Goal: Task Accomplishment & Management: Manage account settings

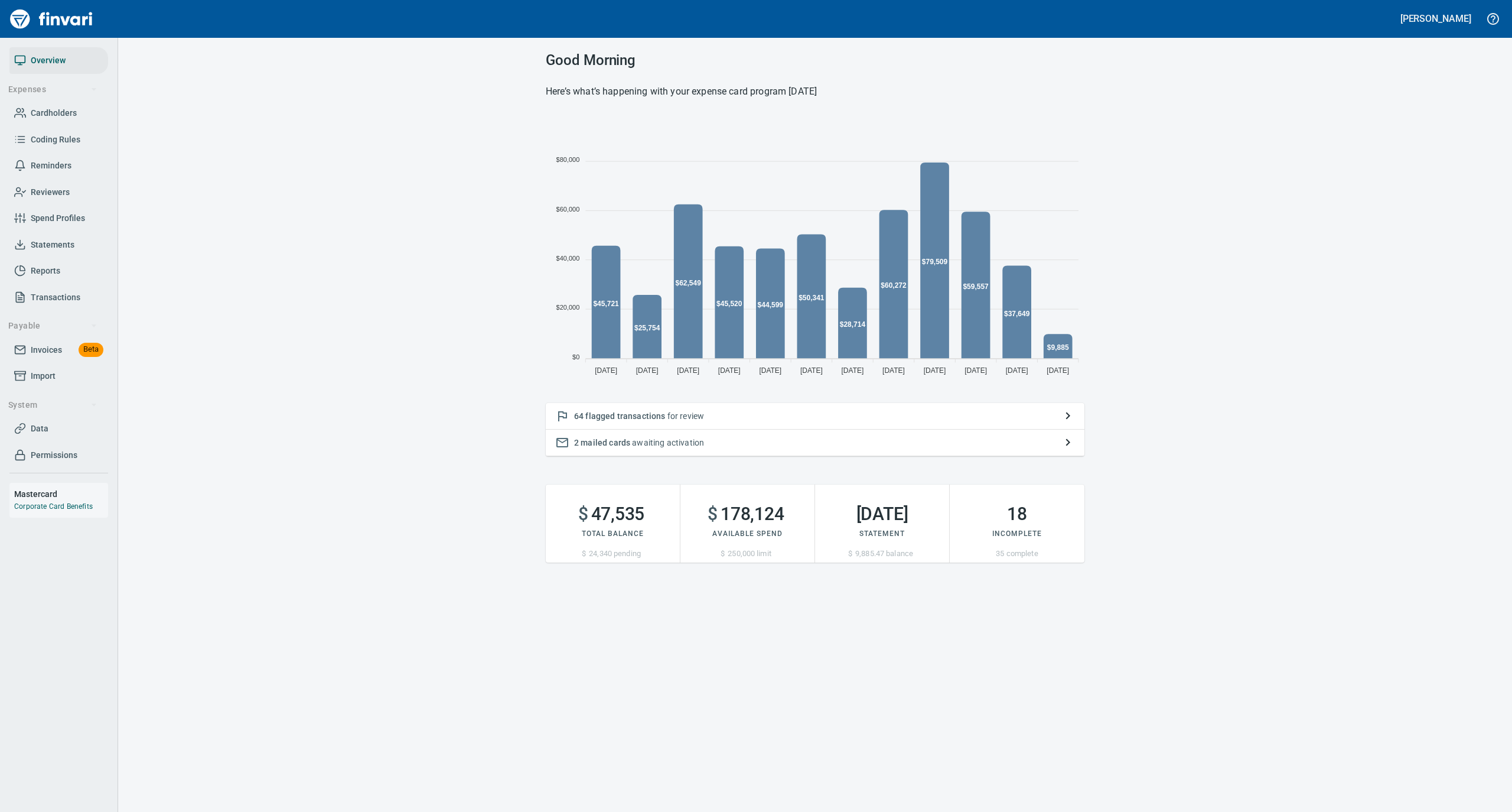
scroll to position [263, 527]
click at [776, 415] on p "64 flagged transactions for review" at bounding box center [815, 416] width 482 height 12
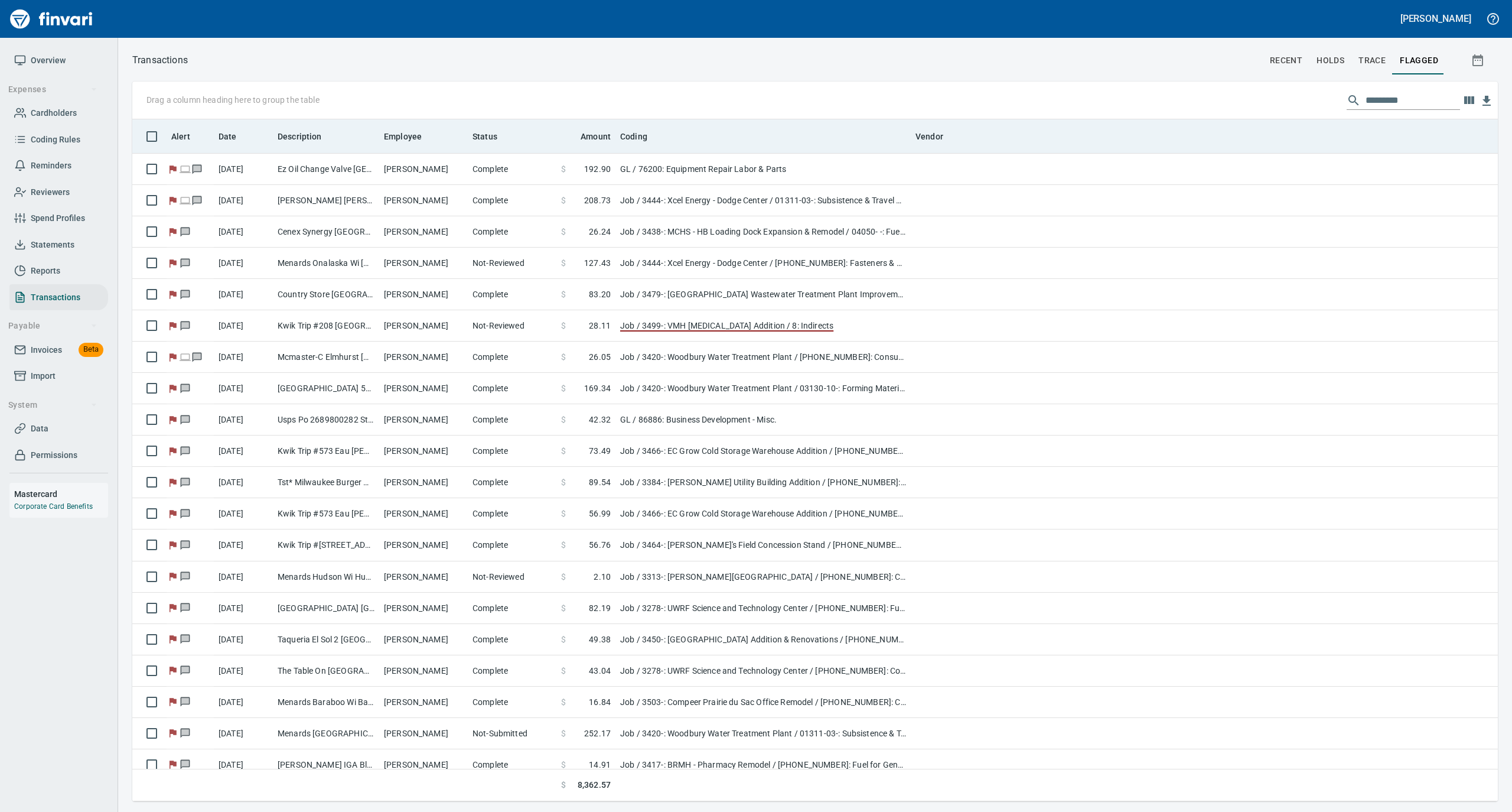
scroll to position [1, 1]
click at [425, 133] on icon at bounding box center [429, 136] width 11 height 11
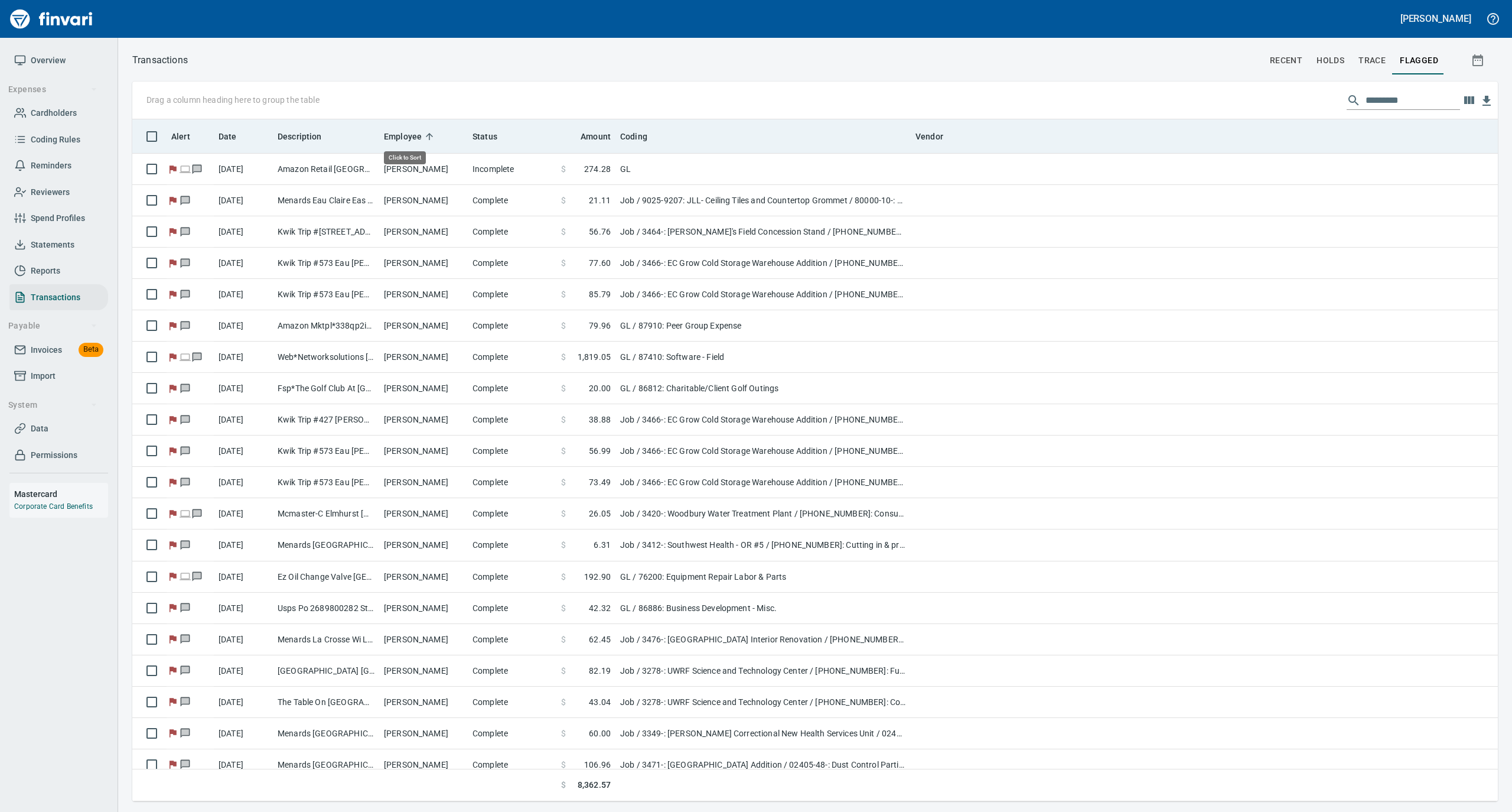
click at [425, 133] on icon at bounding box center [429, 136] width 11 height 11
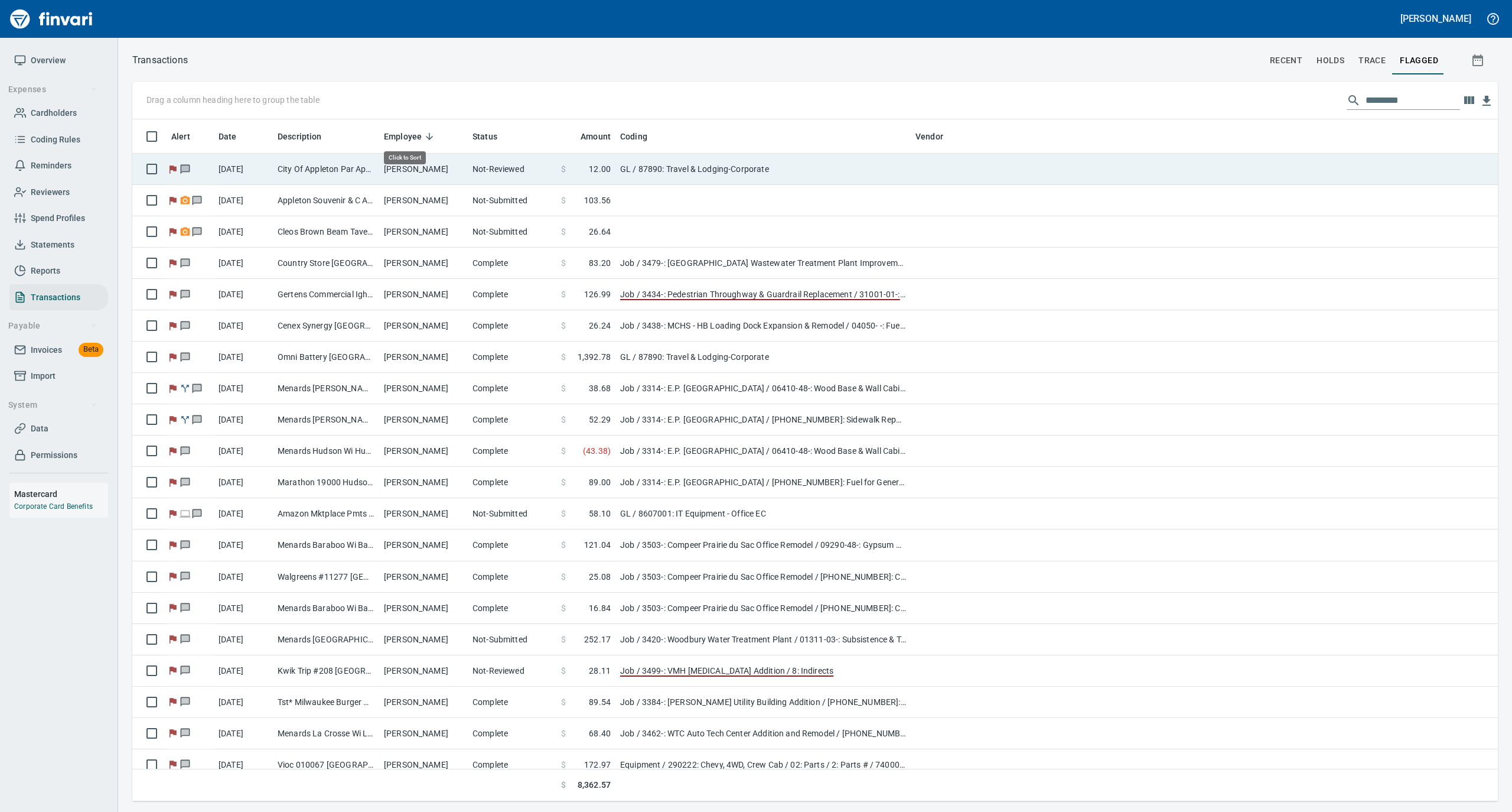
scroll to position [670, 1342]
click at [400, 177] on td "[PERSON_NAME]" at bounding box center [424, 169] width 89 height 32
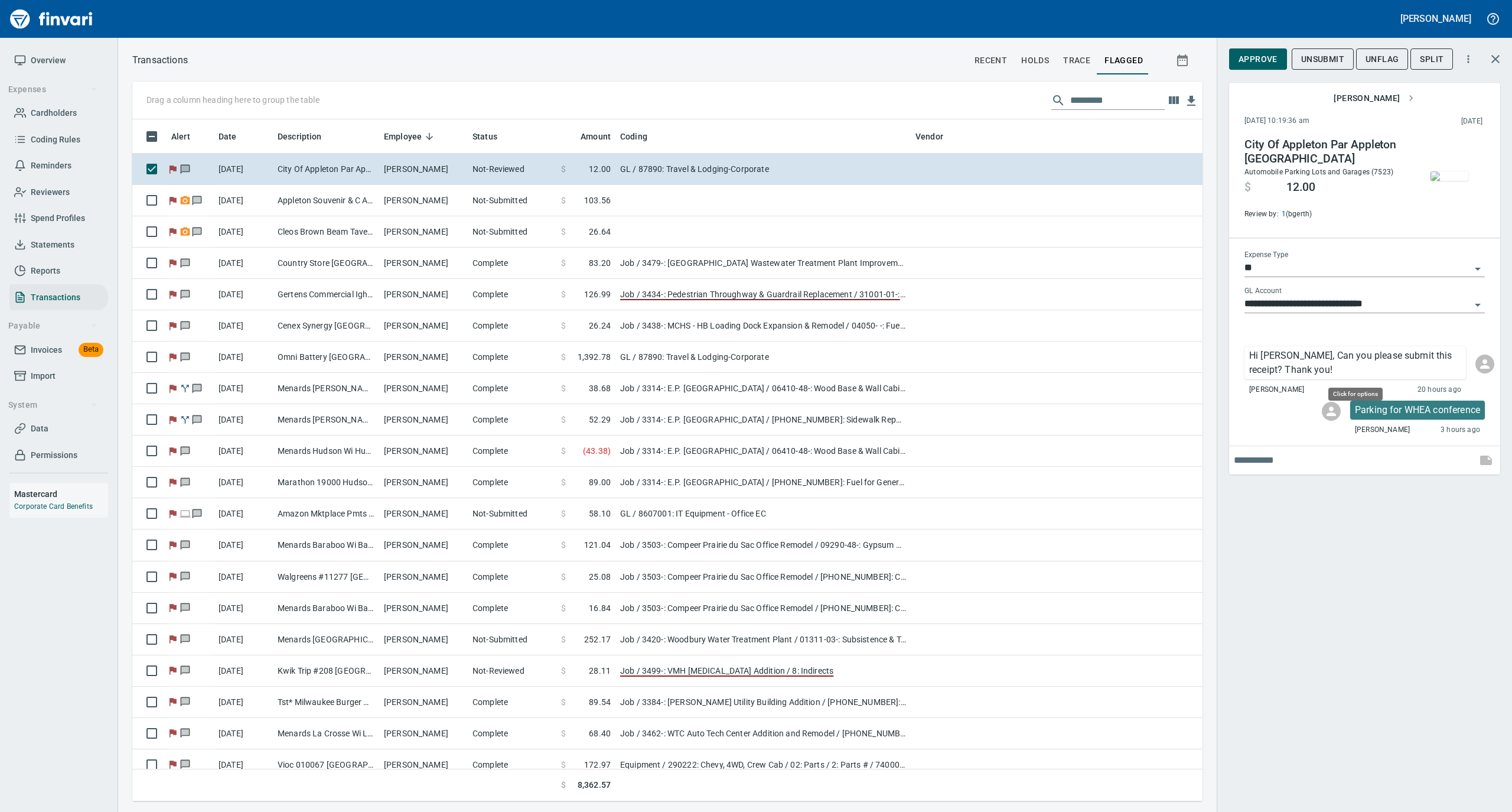
scroll to position [670, 1047]
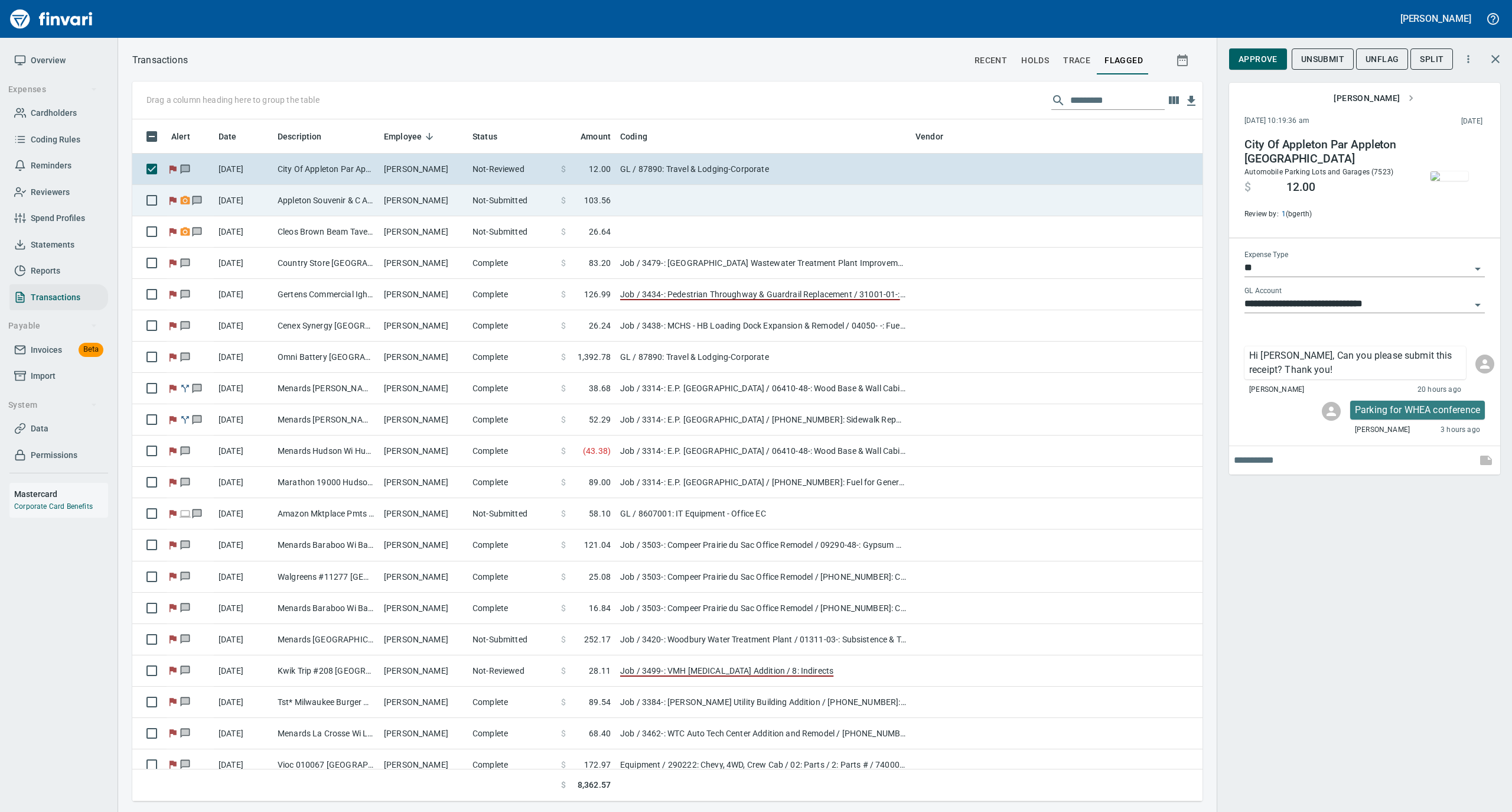
click at [447, 194] on td "[PERSON_NAME]" at bounding box center [424, 201] width 89 height 32
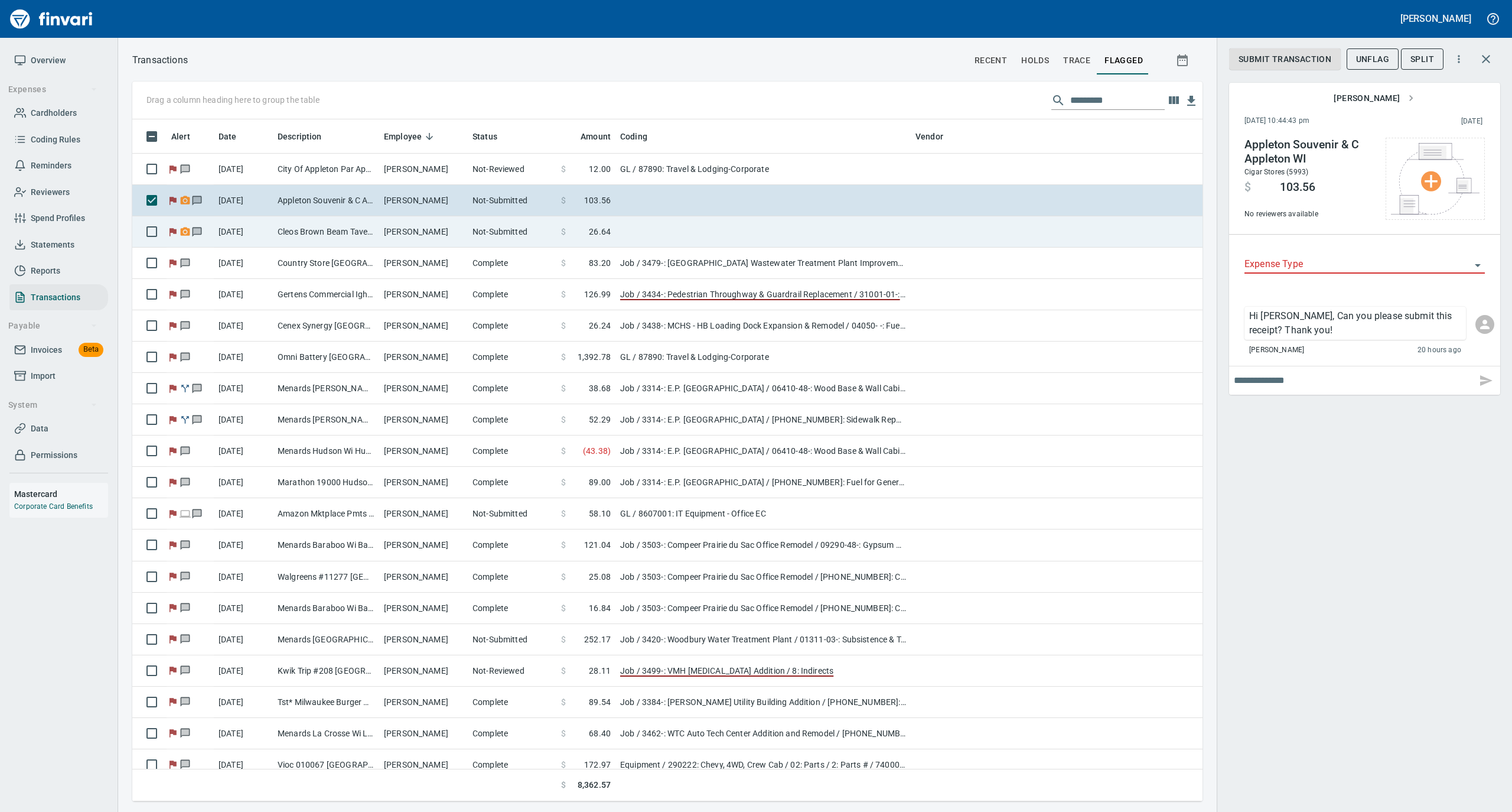
click at [436, 230] on td "[PERSON_NAME]" at bounding box center [424, 231] width 89 height 32
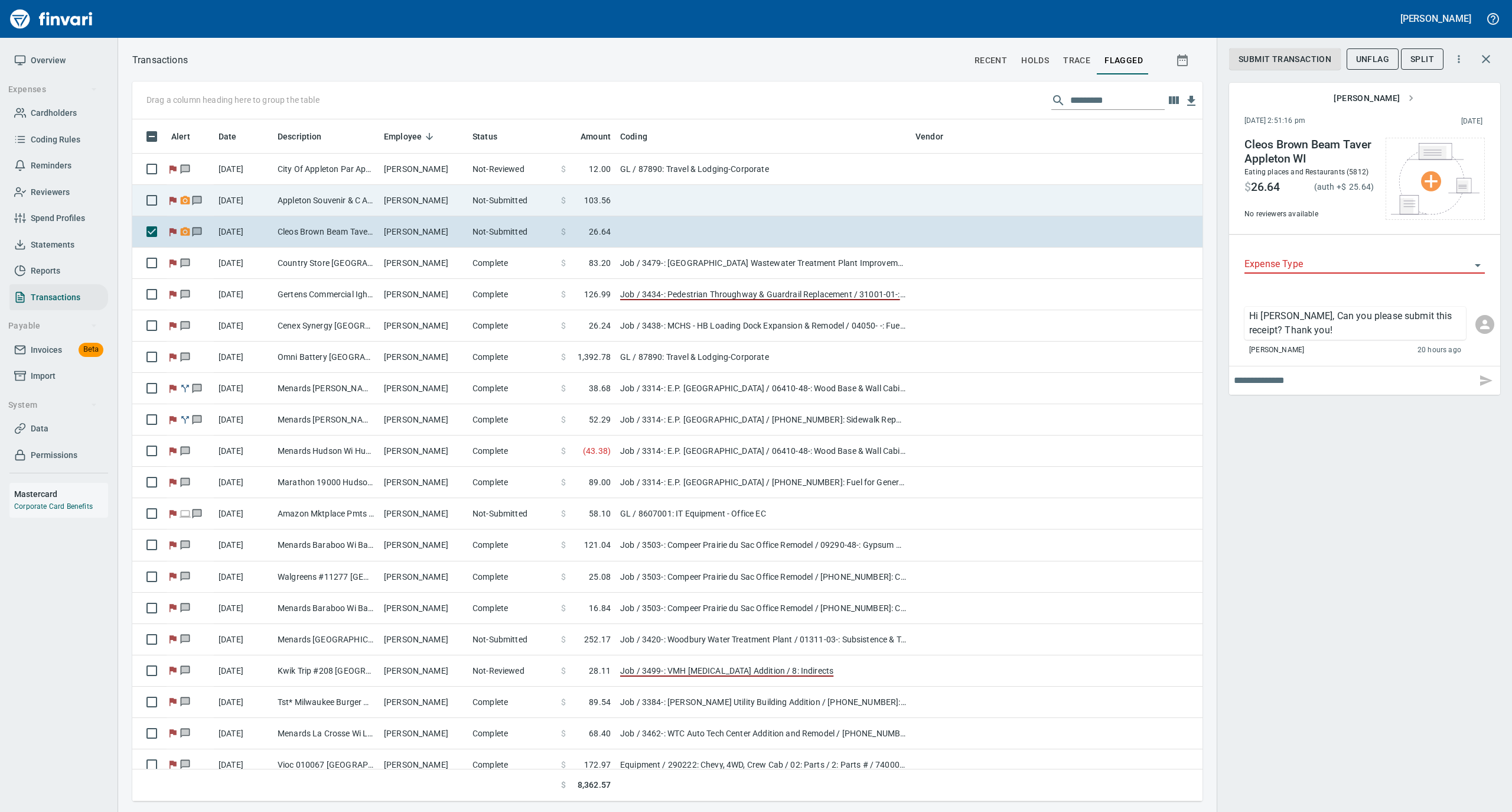
click at [437, 201] on td "[PERSON_NAME]" at bounding box center [424, 201] width 89 height 32
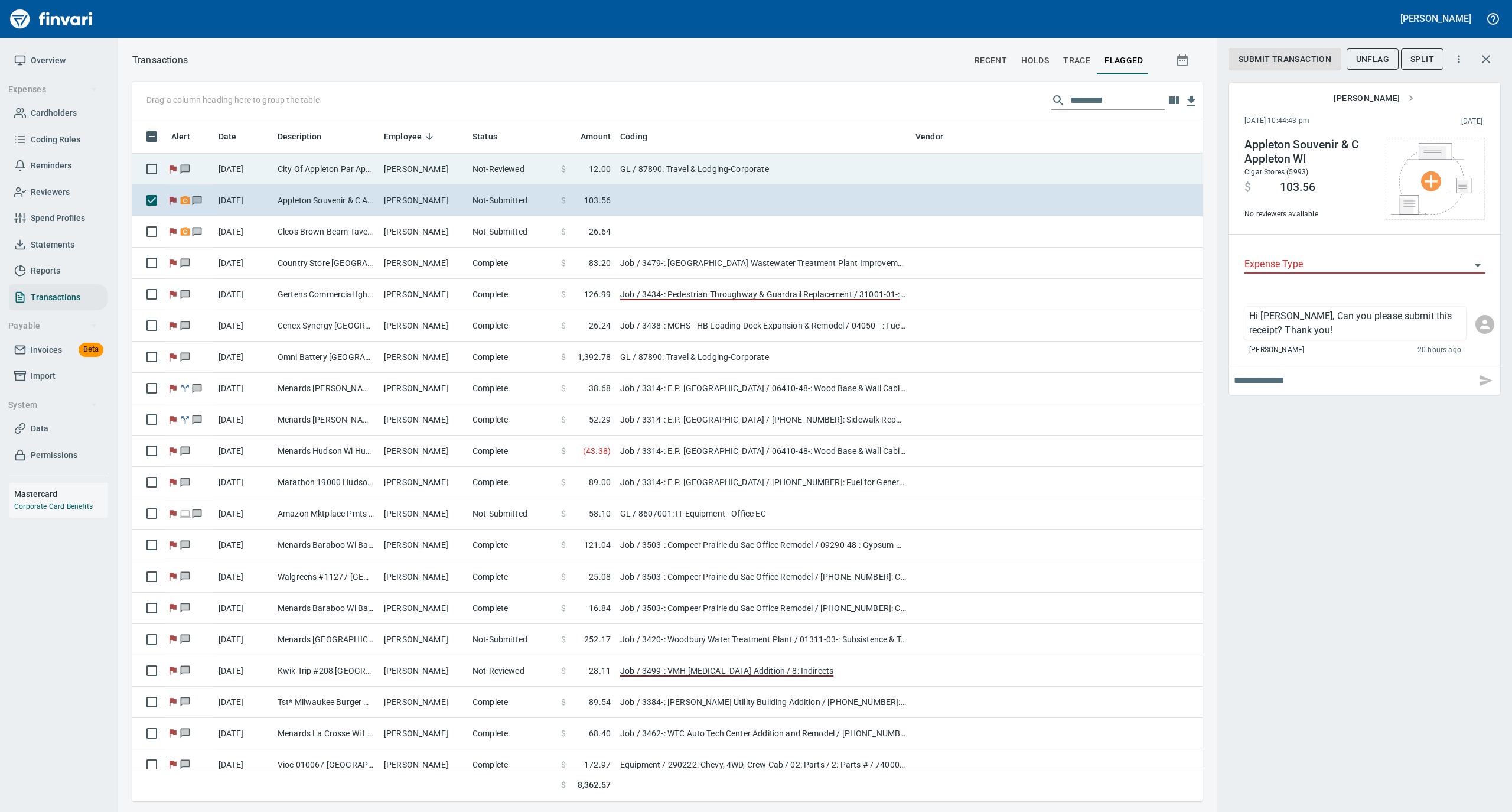
click at [435, 173] on td "[PERSON_NAME]" at bounding box center [424, 169] width 89 height 32
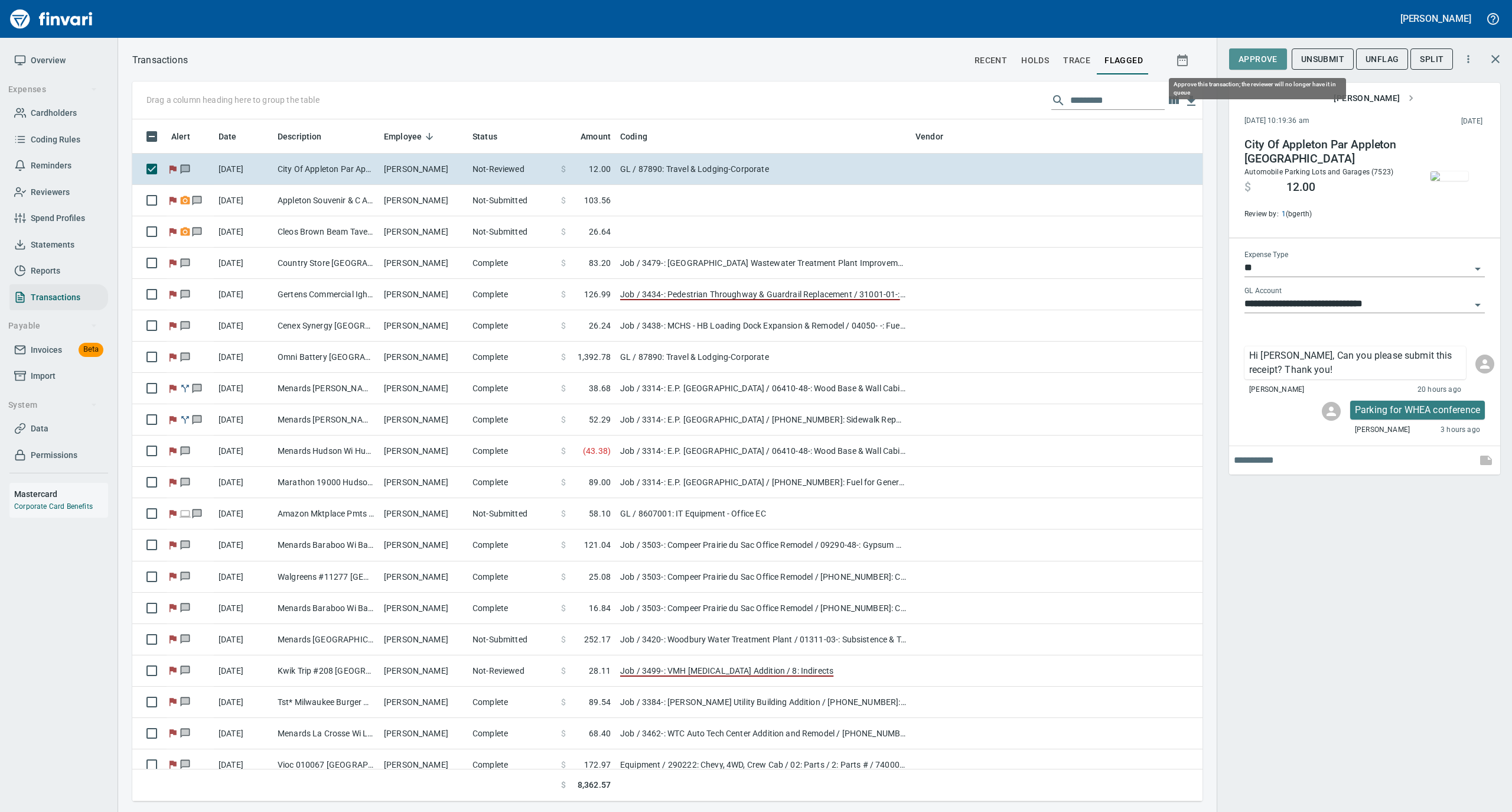
click at [1265, 64] on span "Approve" at bounding box center [1258, 59] width 39 height 15
click at [1379, 62] on span "UnFlag" at bounding box center [1372, 59] width 33 height 15
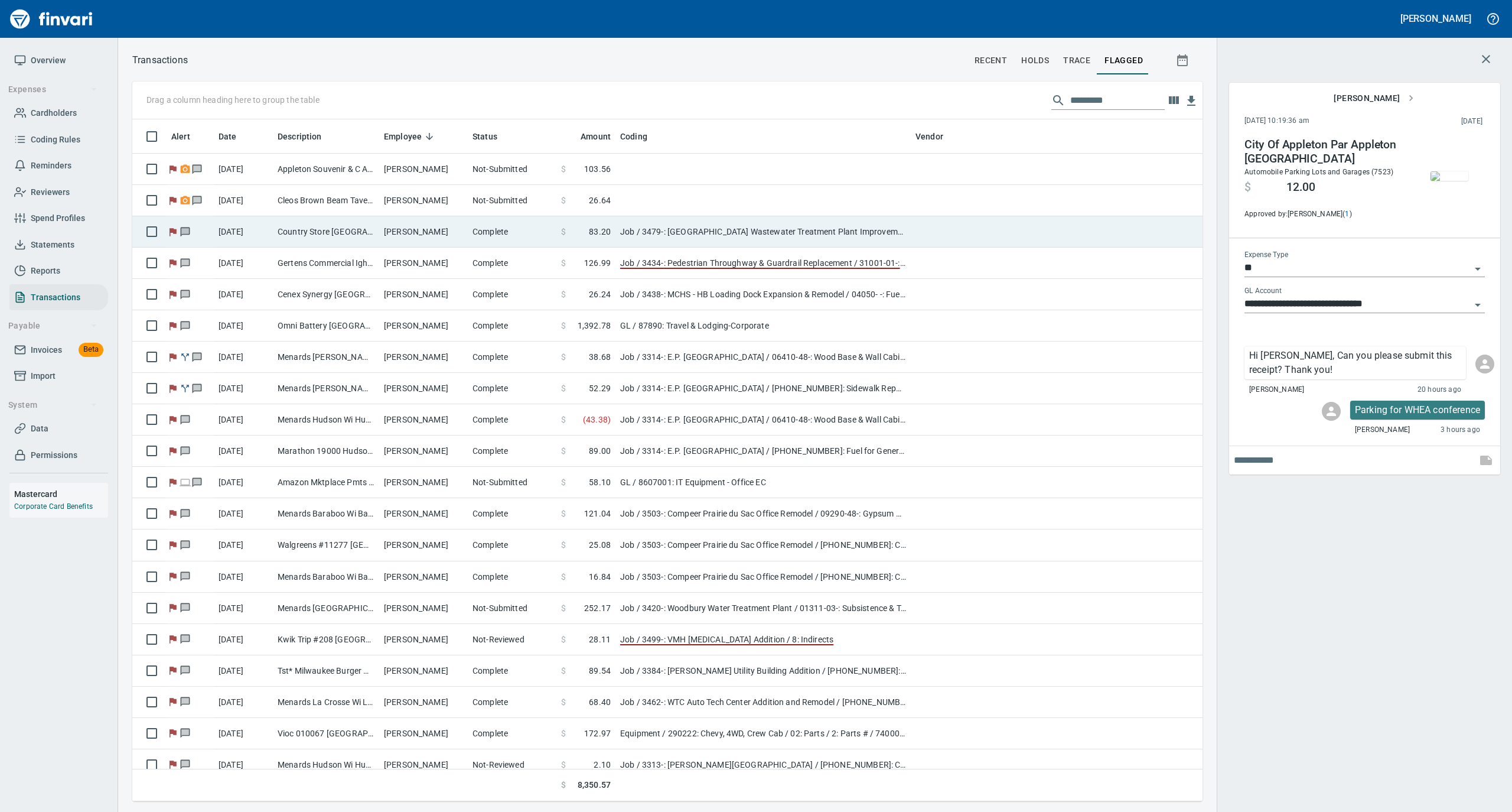
click at [385, 233] on td "[PERSON_NAME]" at bounding box center [424, 231] width 89 height 32
type input "***"
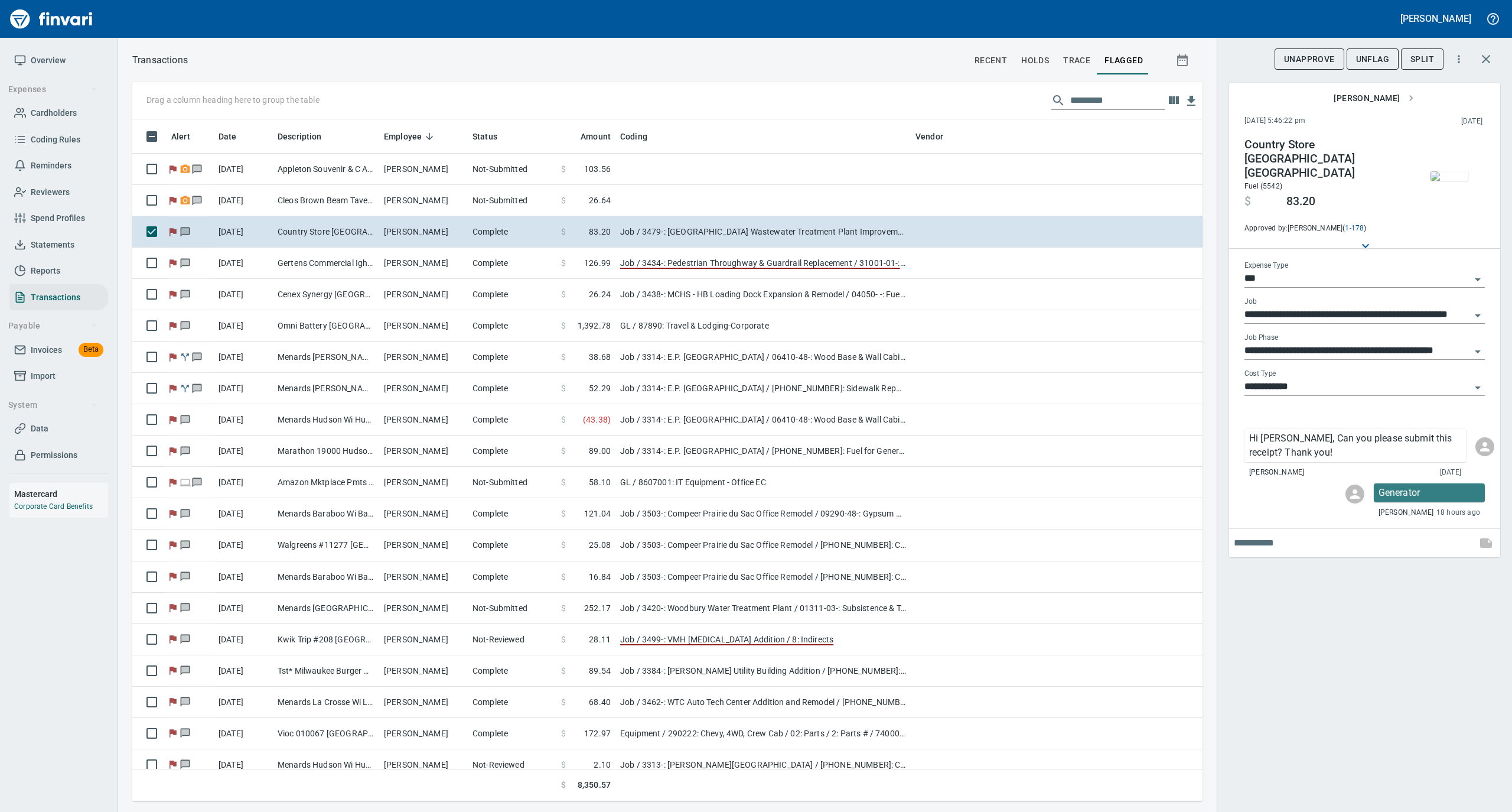
scroll to position [670, 1047]
click at [1367, 59] on span "UnFlag" at bounding box center [1372, 59] width 33 height 15
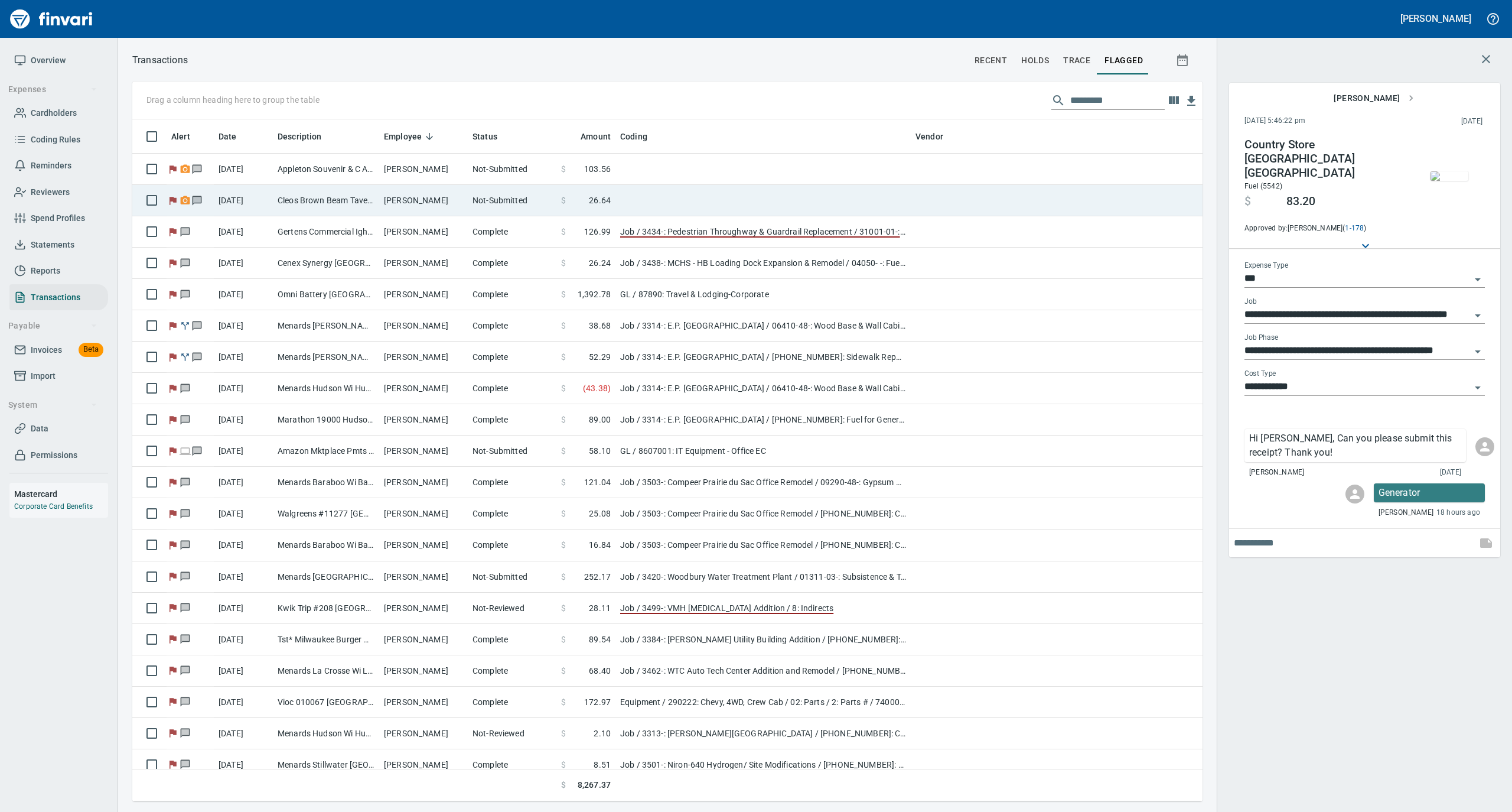
click at [528, 206] on td "Not-Submitted" at bounding box center [513, 201] width 89 height 32
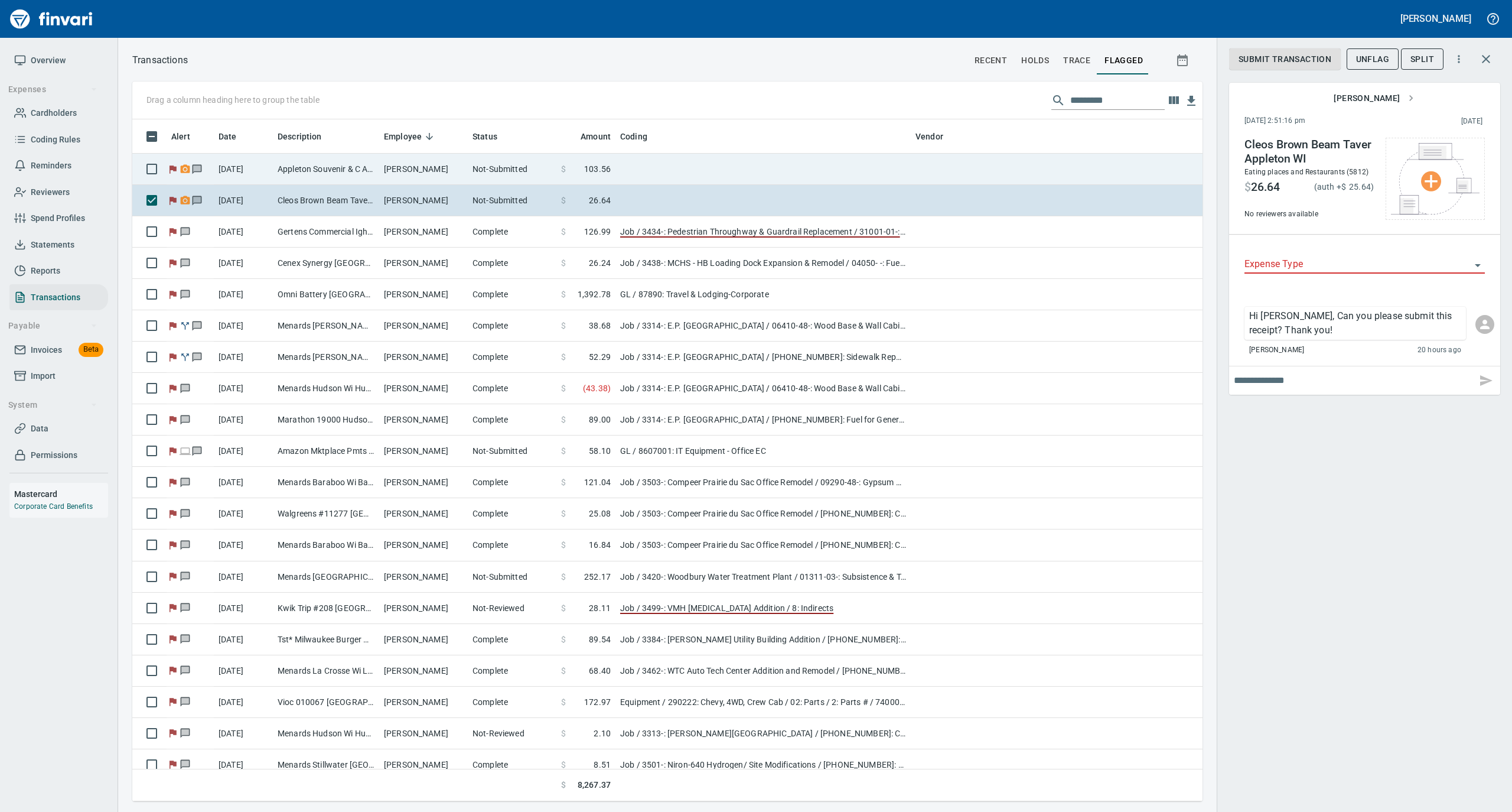
click at [514, 159] on td "Not-Submitted" at bounding box center [513, 169] width 89 height 32
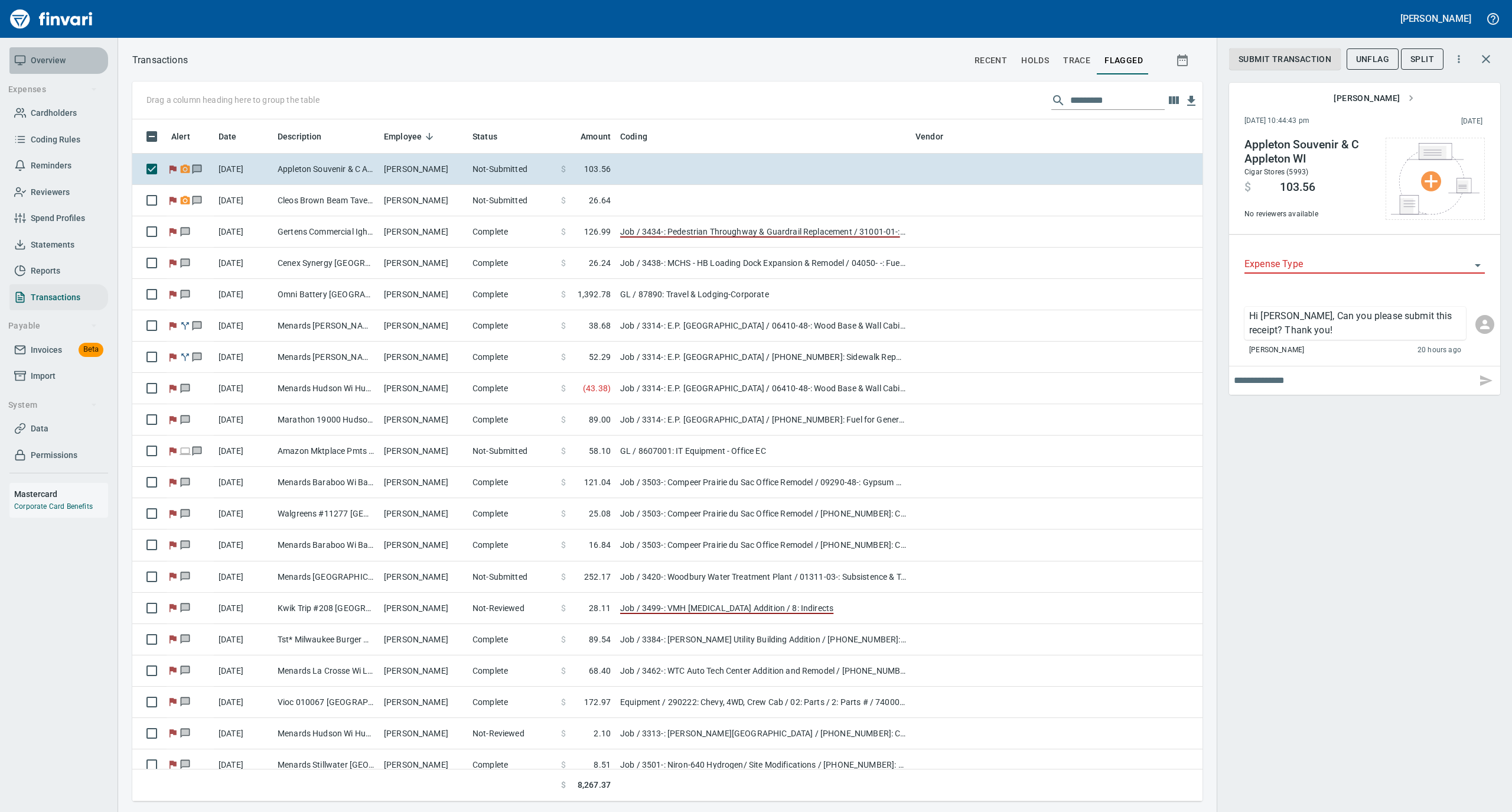
click at [43, 60] on span "Overview" at bounding box center [48, 61] width 35 height 15
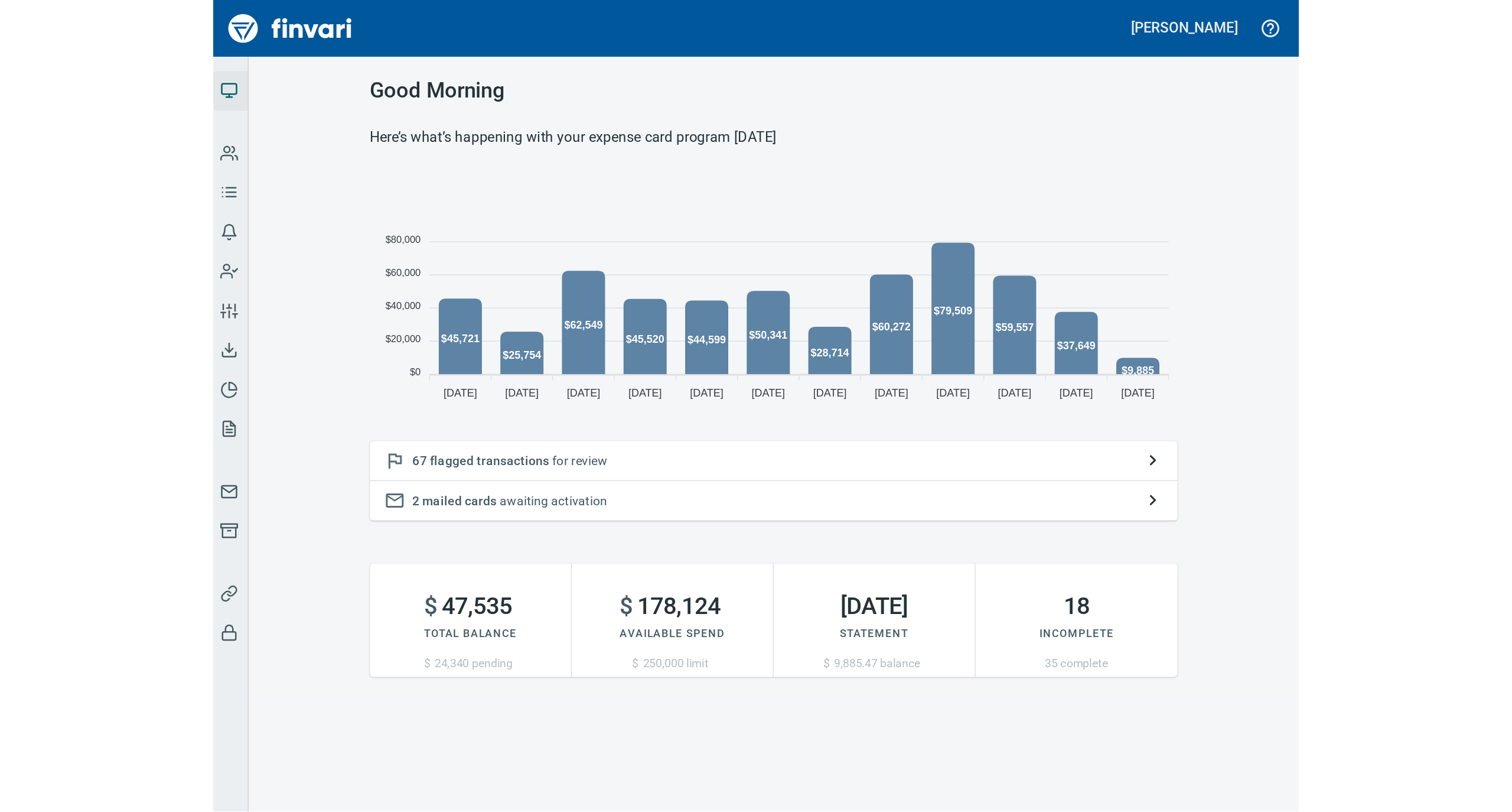
scroll to position [263, 527]
